Goal: Task Accomplishment & Management: Manage account settings

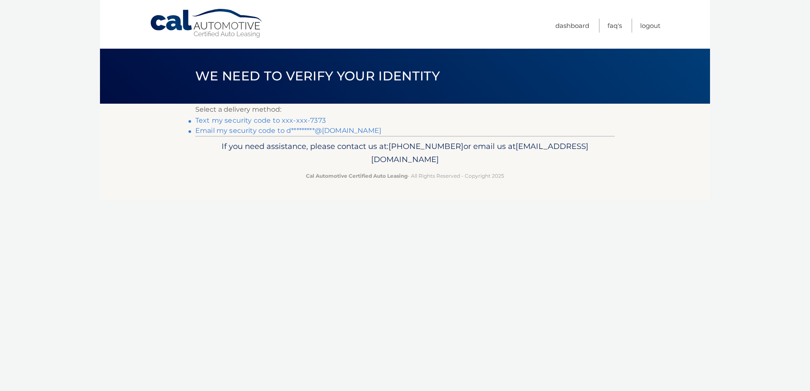
click at [271, 118] on link "Text my security code to xxx-xxx-7373" at bounding box center [260, 120] width 130 height 8
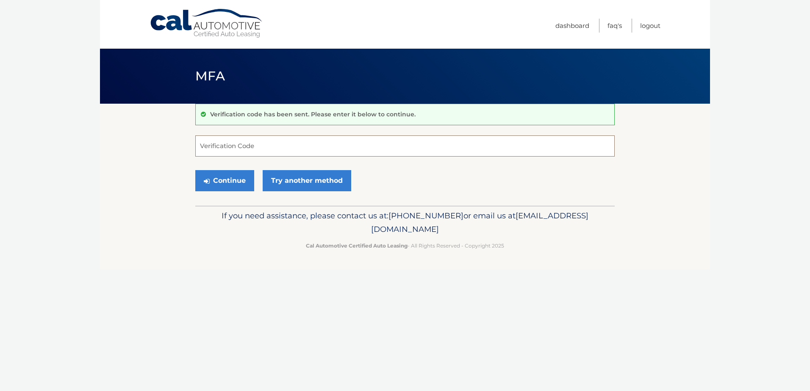
click at [271, 144] on input "Verification Code" at bounding box center [404, 146] width 419 height 21
type input "402014"
click at [195, 170] on button "Continue" at bounding box center [224, 180] width 59 height 21
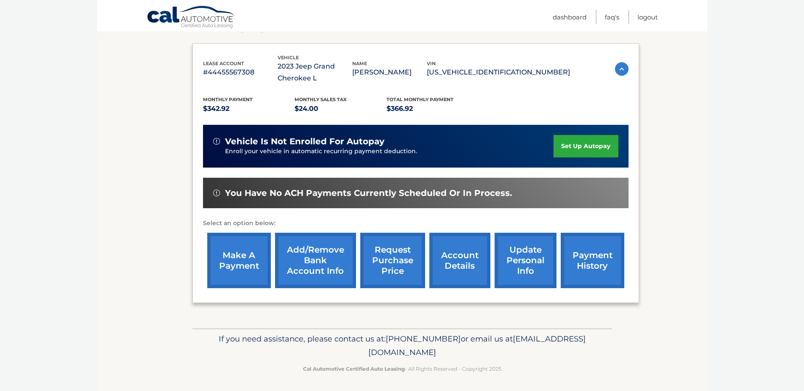
scroll to position [134, 0]
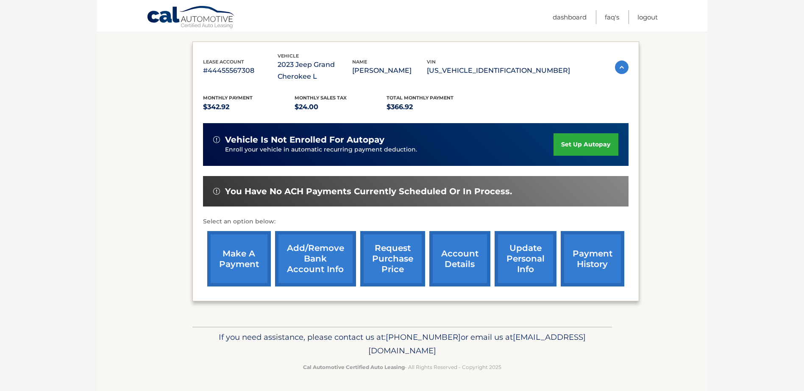
click at [474, 266] on link "account details" at bounding box center [459, 258] width 61 height 55
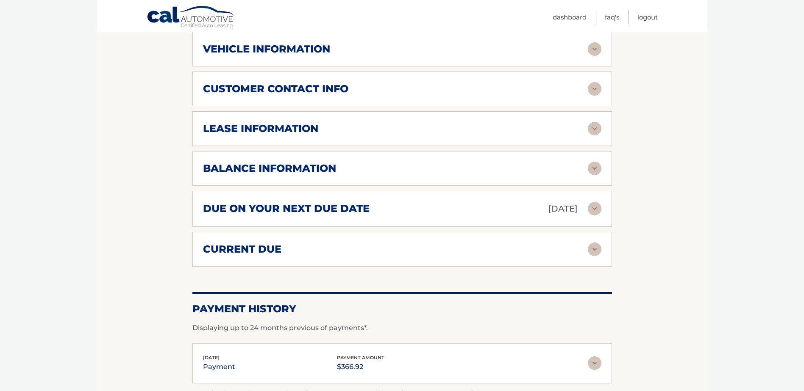
scroll to position [545, 0]
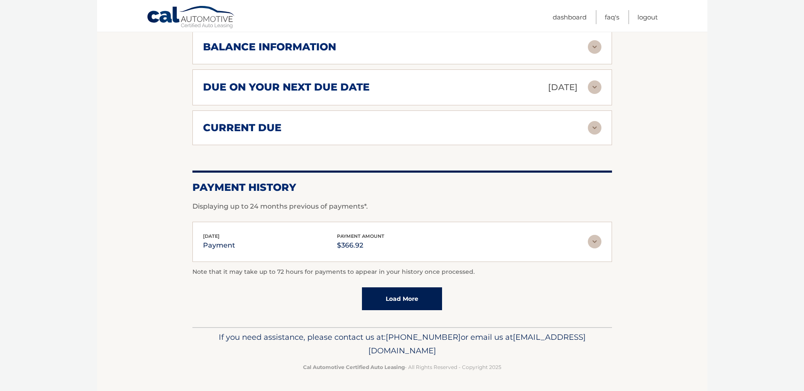
click at [593, 238] on img at bounding box center [595, 242] width 14 height 14
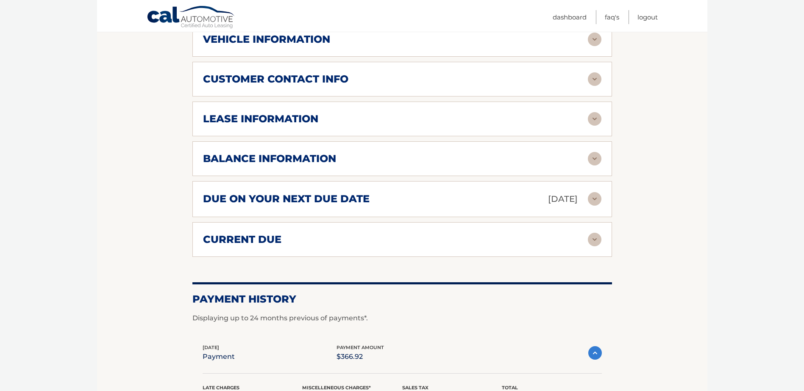
scroll to position [418, 0]
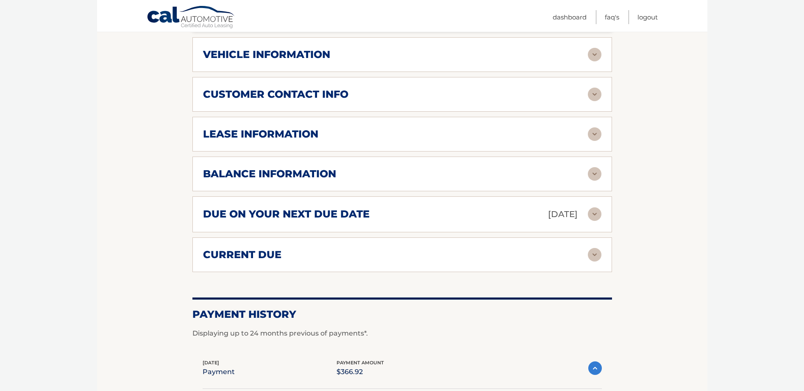
click at [593, 252] on img at bounding box center [595, 255] width 14 height 14
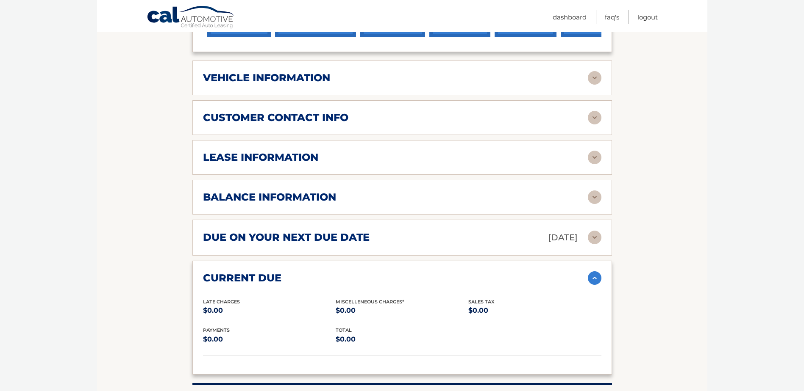
scroll to position [376, 0]
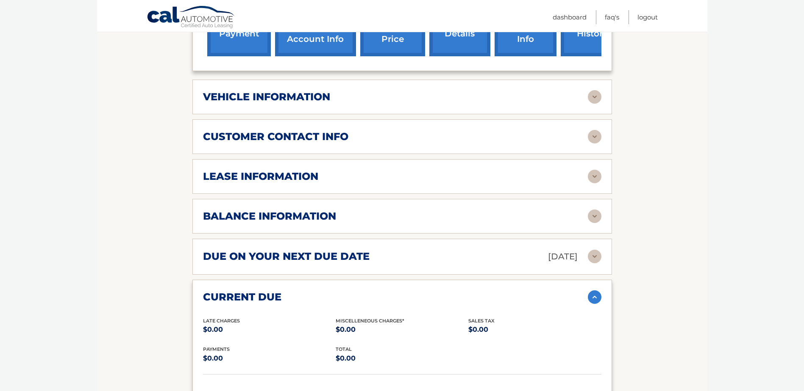
click at [595, 217] on img at bounding box center [595, 217] width 14 height 14
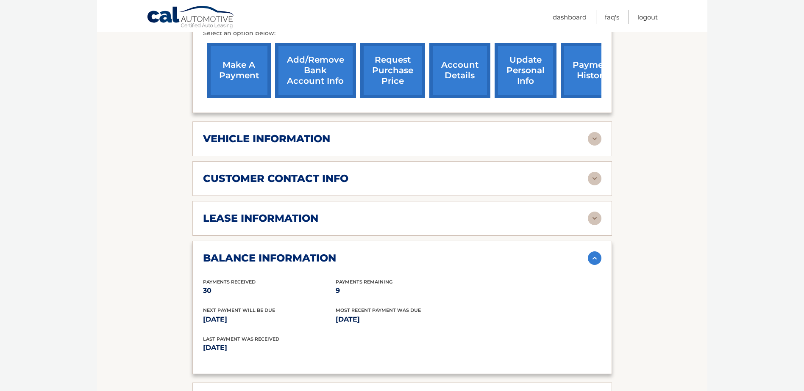
scroll to position [333, 0]
click at [599, 218] on img at bounding box center [595, 219] width 14 height 14
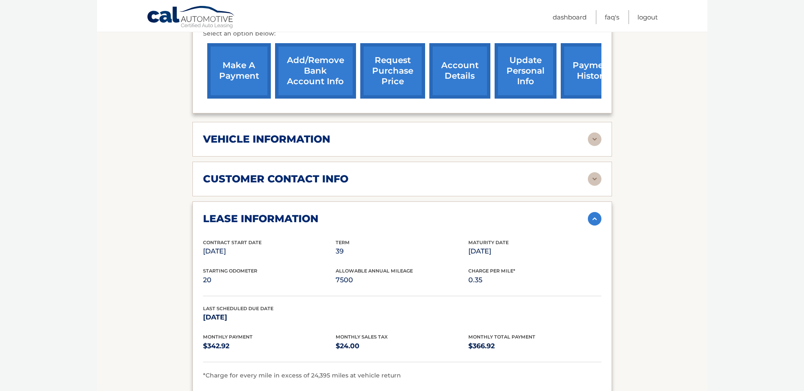
click at [596, 183] on img at bounding box center [595, 179] width 14 height 14
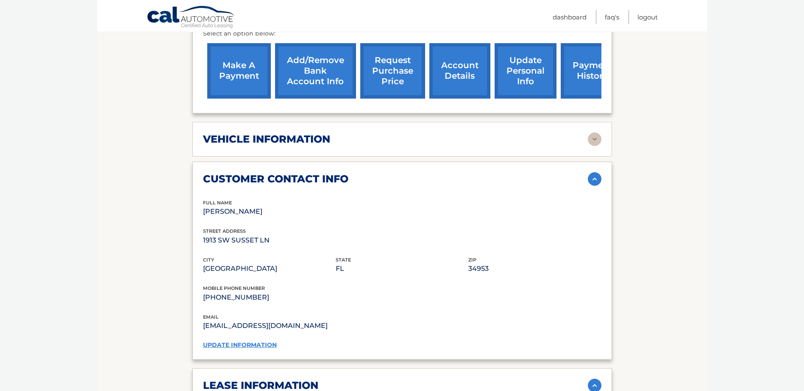
click at [591, 137] on img at bounding box center [595, 140] width 14 height 14
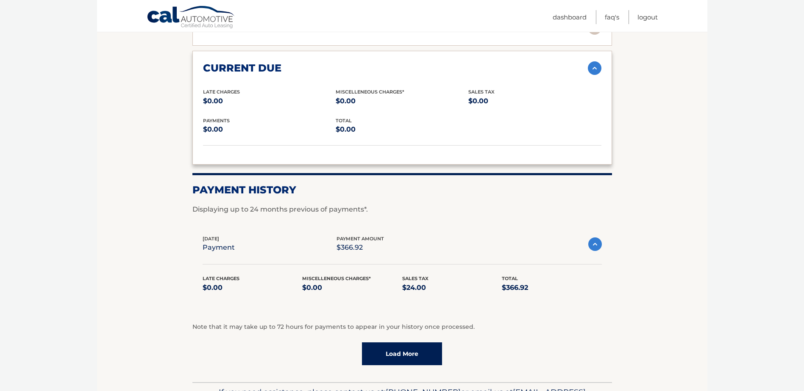
scroll to position [1292, 0]
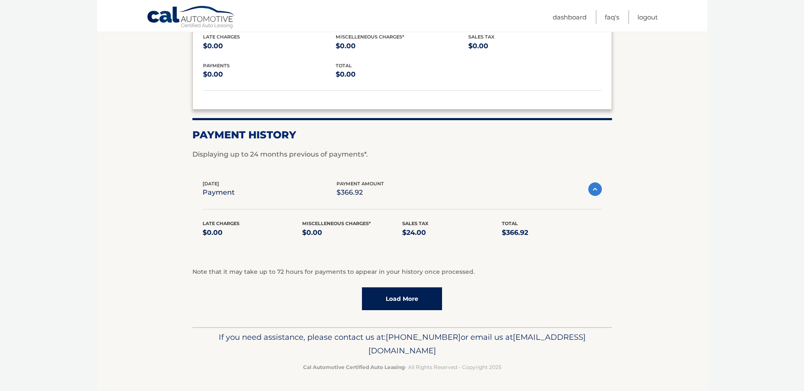
click at [424, 303] on link "Load More" at bounding box center [402, 299] width 80 height 23
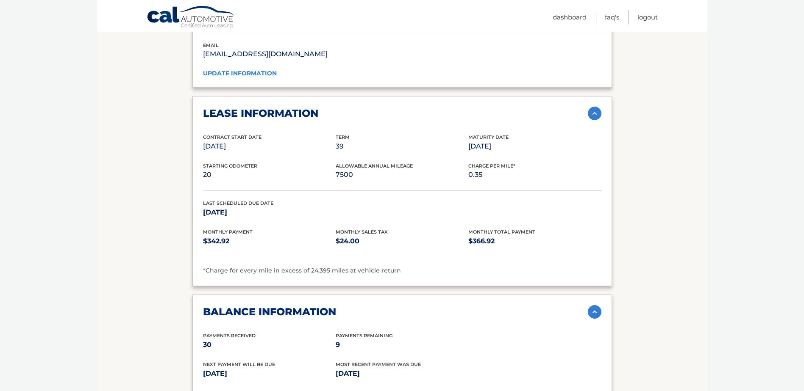
scroll to position [840, 0]
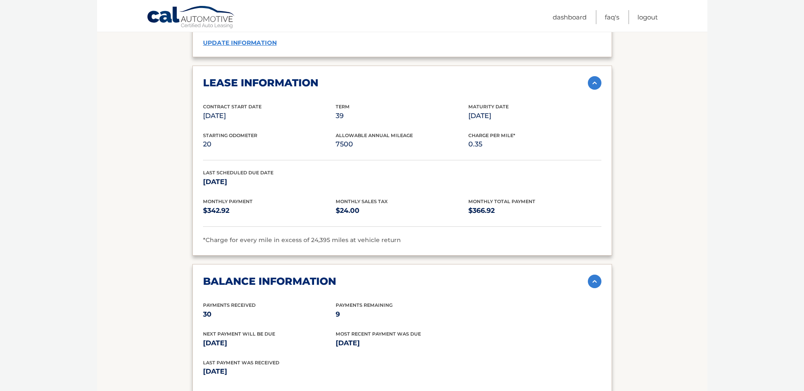
click at [594, 284] on img at bounding box center [595, 282] width 14 height 14
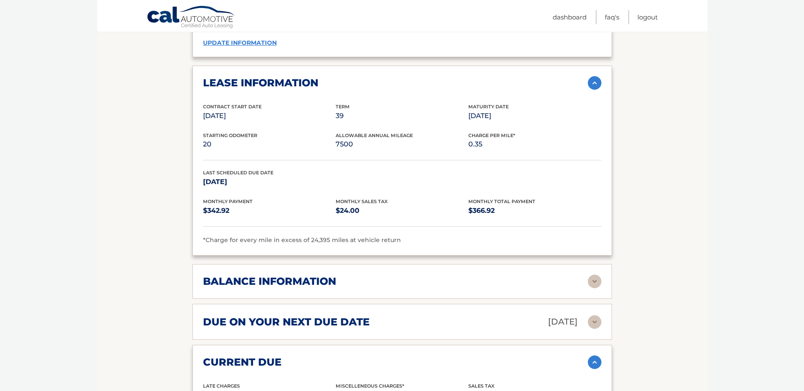
click at [600, 84] on img at bounding box center [595, 83] width 14 height 14
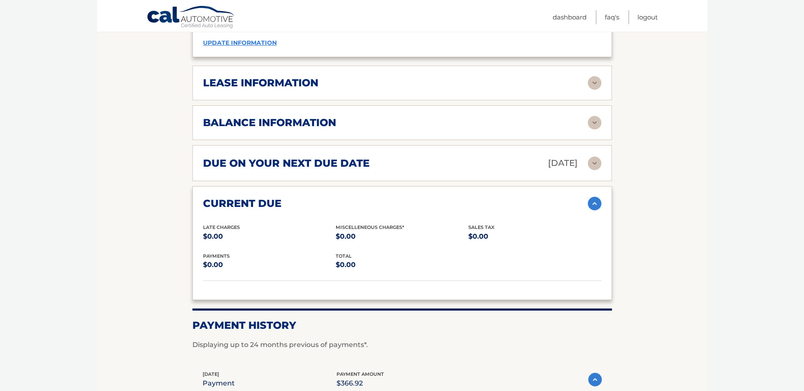
click at [599, 197] on img at bounding box center [595, 204] width 14 height 14
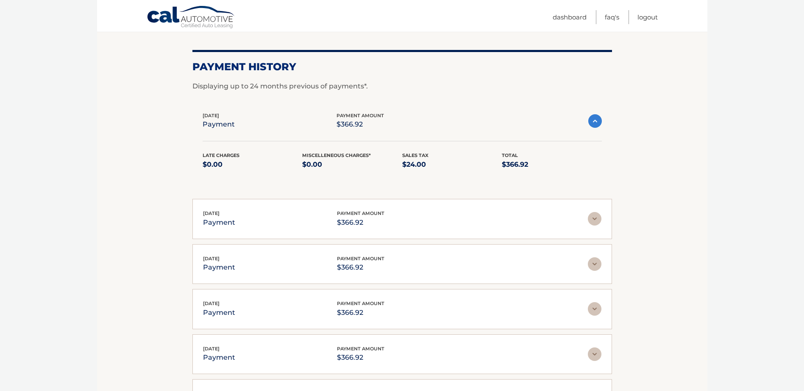
scroll to position [1010, 0]
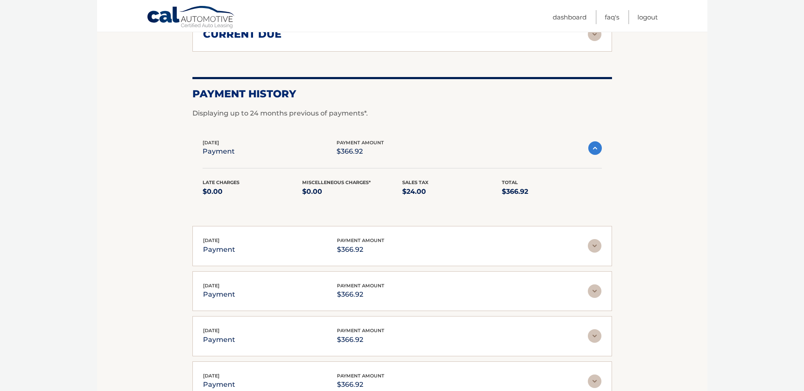
click at [599, 149] on img at bounding box center [595, 148] width 14 height 14
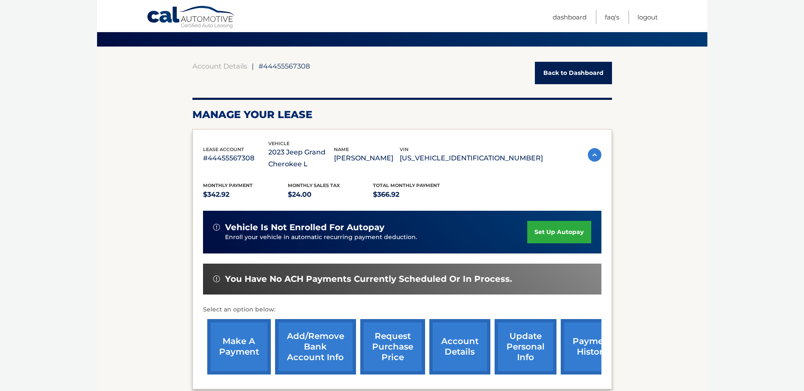
scroll to position [0, 0]
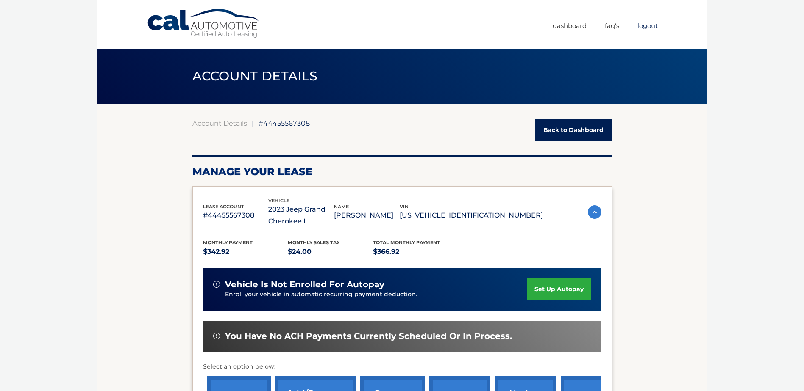
click at [650, 26] on link "Logout" at bounding box center [647, 26] width 20 height 14
